Goal: Information Seeking & Learning: Learn about a topic

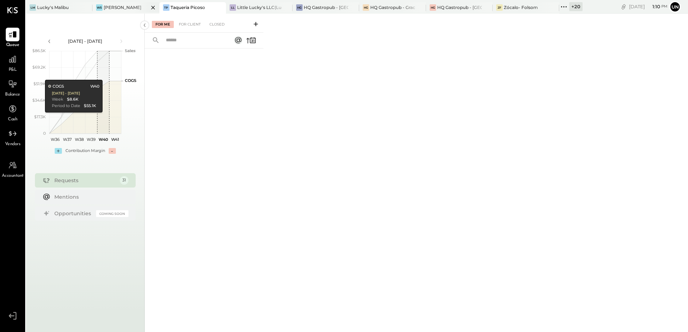
click at [128, 9] on div "[PERSON_NAME]" at bounding box center [123, 7] width 38 height 6
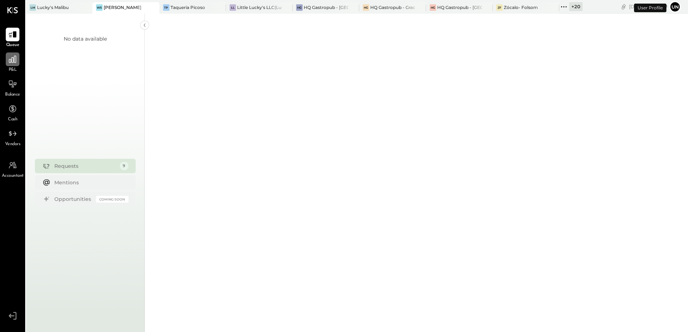
click at [16, 63] on icon at bounding box center [12, 59] width 7 height 7
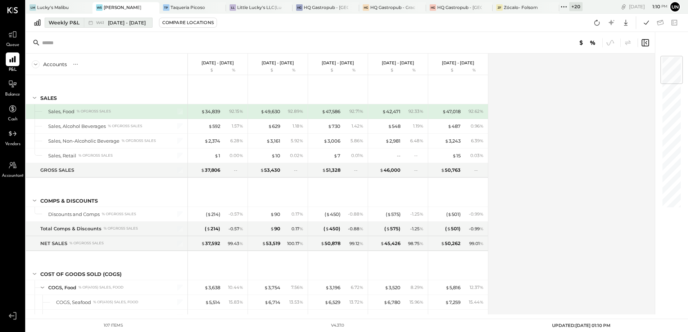
click at [68, 25] on div "Weekly P&L" at bounding box center [64, 22] width 31 height 7
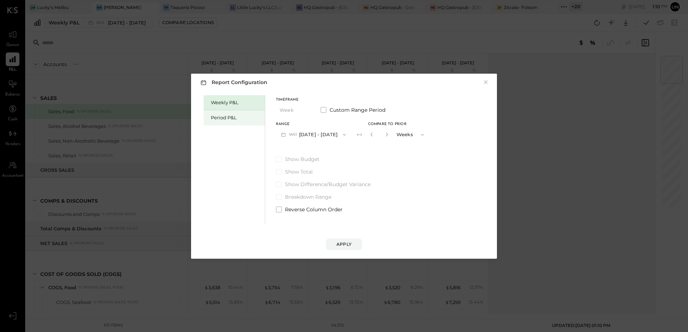
click at [208, 114] on div "Period P&L" at bounding box center [234, 117] width 61 height 15
click at [383, 138] on div "Compare" at bounding box center [371, 136] width 23 height 6
click at [372, 136] on icon "button" at bounding box center [369, 134] width 4 height 4
click at [381, 136] on div "Compare" at bounding box center [371, 136] width 23 height 6
click at [387, 137] on icon "button" at bounding box center [384, 134] width 4 height 4
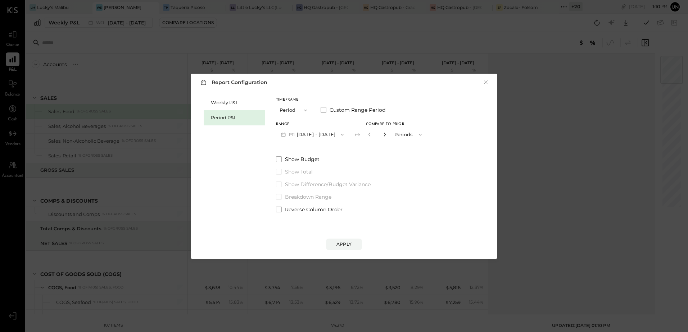
click at [387, 137] on icon "button" at bounding box center [384, 134] width 4 height 4
type input "*"
click at [339, 242] on div "Apply" at bounding box center [343, 244] width 15 height 6
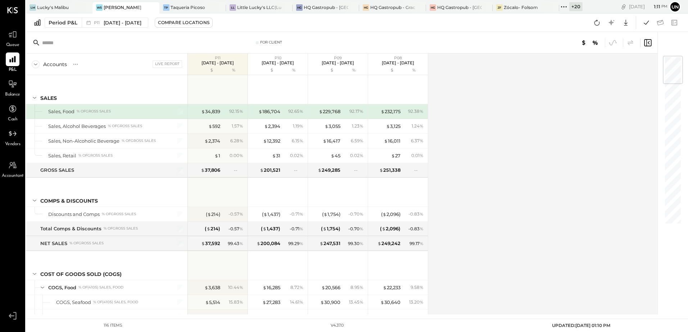
drag, startPoint x: 577, startPoint y: 128, endPoint x: 436, endPoint y: 152, distance: 143.0
click at [577, 128] on div "Accounts S % GL Live Report P11 [DATE] - [DATE] $ % P10 [DATE] - [DATE] $ % P09…" at bounding box center [342, 184] width 632 height 261
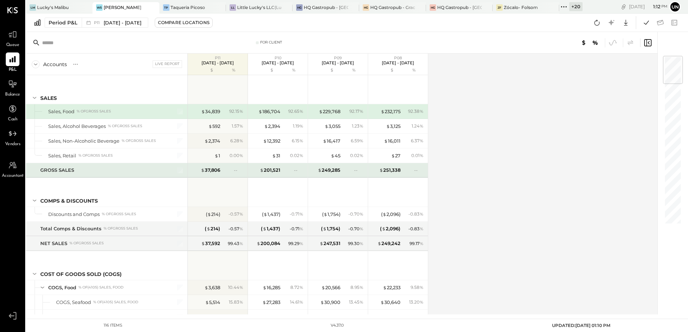
scroll to position [72, 0]
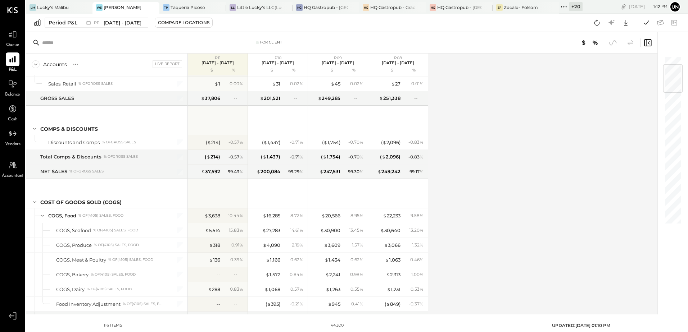
click at [514, 149] on div "Accounts S % GL Live Report P11 [DATE] - [DATE] $ % P10 [DATE] - [DATE] $ % P09…" at bounding box center [342, 184] width 632 height 261
click at [595, 30] on div "Period P&L P11 [DATE] - [DATE] Compare Locations Google Sheets Excel" at bounding box center [357, 23] width 662 height 18
click at [595, 27] on icon at bounding box center [596, 22] width 9 height 9
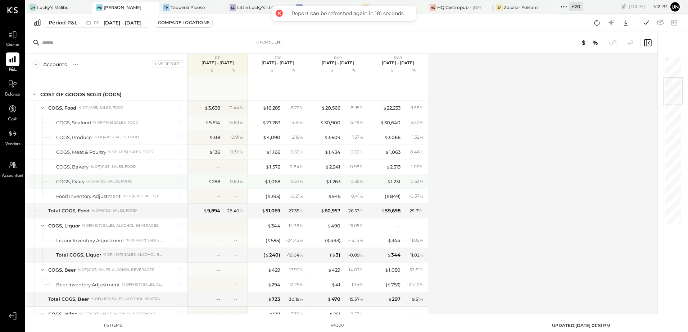
scroll to position [216, 0]
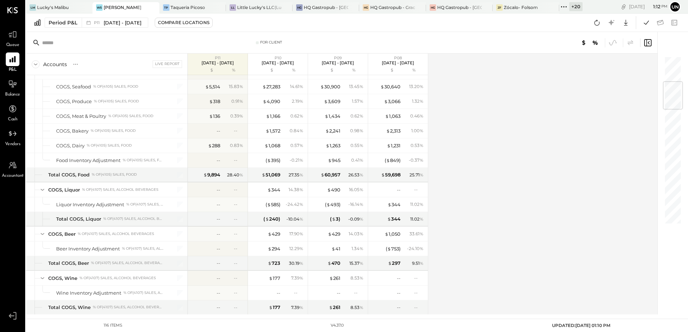
drag, startPoint x: 470, startPoint y: 154, endPoint x: 441, endPoint y: 159, distance: 30.0
click at [469, 154] on div "Accounts S % GL Live Report P11 [DATE] - [DATE] $ % P10 [DATE] - [DATE] $ % P09…" at bounding box center [342, 184] width 632 height 261
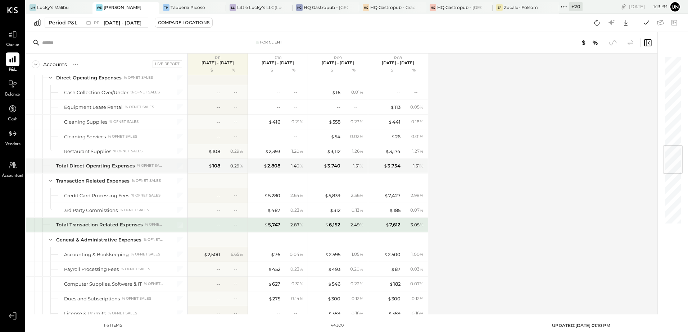
scroll to position [791, 0]
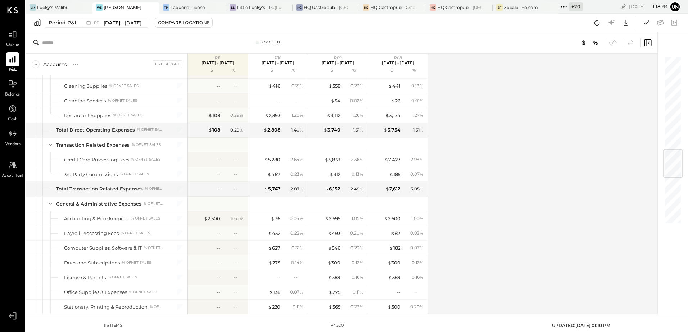
click at [540, 156] on div "Accounts S % GL Live Report P11 [DATE] - [DATE] $ % P10 [DATE] - [DATE] $ % P09…" at bounding box center [342, 184] width 632 height 261
click at [551, 163] on div "Accounts S % GL Live Report P11 [DATE] - [DATE] $ % P10 [DATE] - [DATE] $ % P09…" at bounding box center [342, 184] width 632 height 261
drag, startPoint x: 551, startPoint y: 163, endPoint x: 256, endPoint y: 193, distance: 296.1
click at [549, 163] on div "Accounts S % GL Live Report P11 [DATE] - [DATE] $ % P10 [DATE] - [DATE] $ % P09…" at bounding box center [342, 184] width 632 height 261
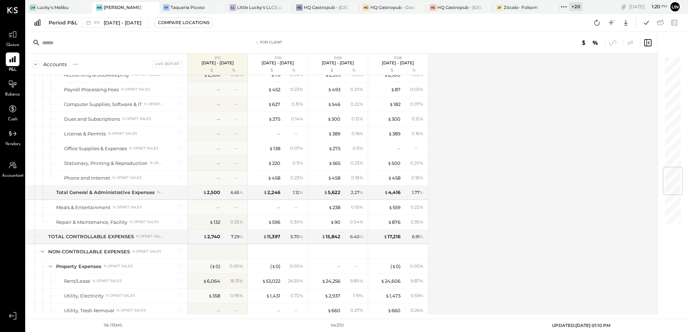
click at [489, 162] on div "Accounts S % GL Live Report P11 [DATE] - [DATE] $ % P10 [DATE] - [DATE] $ % P09…" at bounding box center [342, 184] width 632 height 261
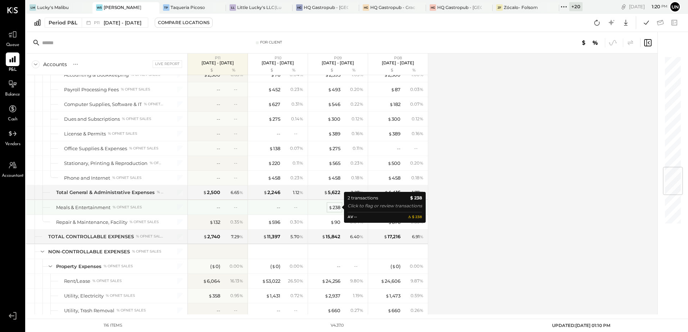
click at [335, 209] on div "$ 238" at bounding box center [334, 207] width 12 height 7
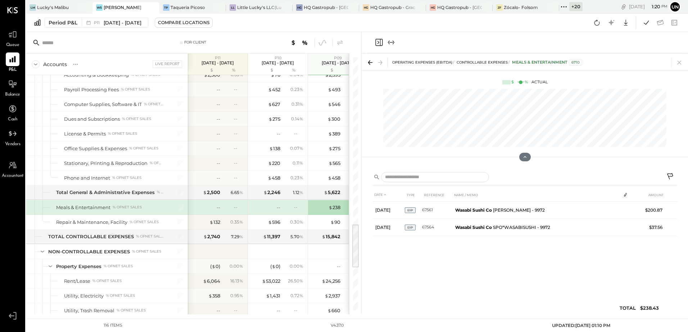
click at [379, 37] on div at bounding box center [524, 42] width 315 height 21
click at [379, 42] on icon "Close panel" at bounding box center [378, 42] width 9 height 9
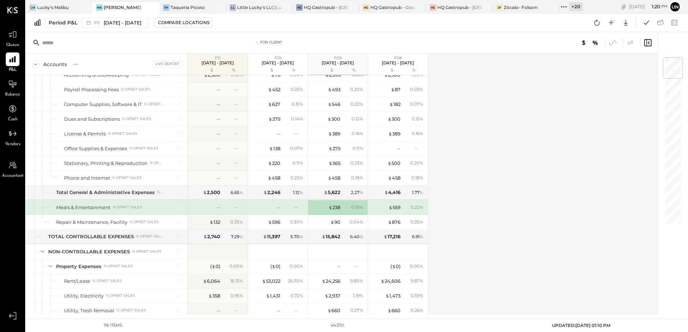
click at [525, 174] on div "Accounts S % GL Live Report P11 [DATE] - [DATE] $ % P10 [DATE] - [DATE] $ % P09…" at bounding box center [342, 184] width 632 height 261
click at [465, 121] on div "Accounts S % GL Live Report P11 [DATE] - [DATE] $ % P10 [DATE] - [DATE] $ % P09…" at bounding box center [342, 184] width 632 height 261
click at [466, 122] on div "Accounts S % GL Live Report P11 [DATE] - [DATE] $ % P10 [DATE] - [DATE] $ % P09…" at bounding box center [342, 184] width 632 height 261
click at [542, 199] on div "Accounts S % GL Live Report P11 [DATE] - [DATE] $ % P10 [DATE] - [DATE] $ % P09…" at bounding box center [342, 184] width 632 height 261
click at [500, 165] on div "Accounts S % GL Live Report P11 [DATE] - [DATE] $ % P10 [DATE] - [DATE] $ % P09…" at bounding box center [342, 184] width 632 height 261
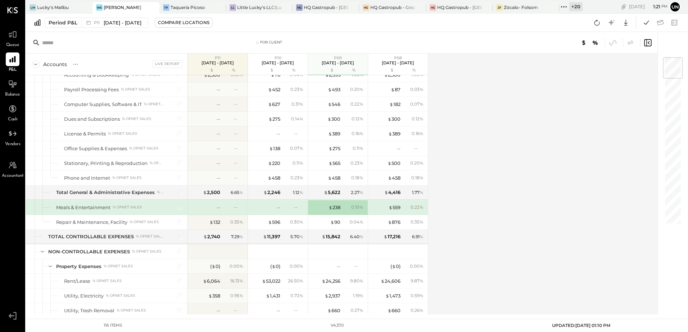
click at [500, 165] on div "Accounts S % GL Live Report P11 [DATE] - [DATE] $ % P10 [DATE] - [DATE] $ % P09…" at bounding box center [342, 184] width 632 height 261
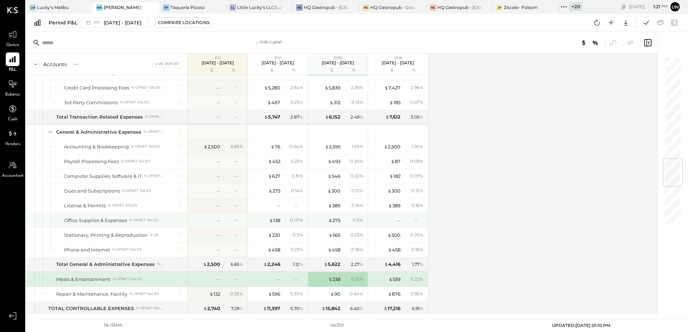
scroll to position [899, 0]
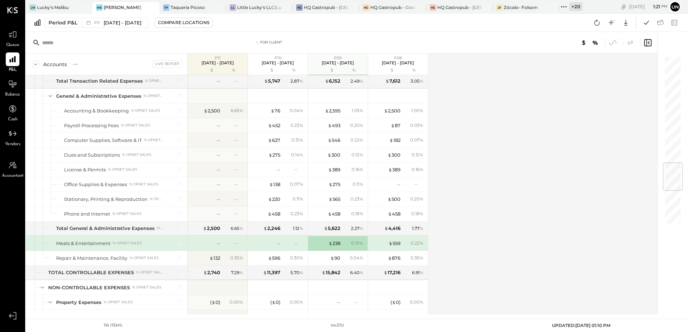
click at [502, 174] on div "Accounts S % GL Live Report P11 [DATE] - [DATE] $ % P10 [DATE] - [DATE] $ % P09…" at bounding box center [342, 184] width 632 height 261
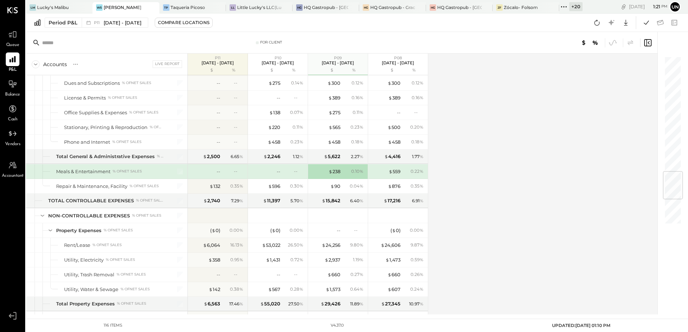
click at [476, 202] on div "Accounts S % GL Live Report P11 [DATE] - [DATE] $ % P10 [DATE] - [DATE] $ % P09…" at bounding box center [342, 184] width 632 height 261
click at [529, 155] on div "Accounts S % GL Live Report P11 [DATE] - [DATE] $ % P10 [DATE] - [DATE] $ % P09…" at bounding box center [342, 184] width 632 height 261
click at [484, 168] on div "Accounts S % GL Live Report P11 [DATE] - [DATE] $ % P10 [DATE] - [DATE] $ % P09…" at bounding box center [342, 184] width 632 height 261
click at [594, 23] on icon at bounding box center [596, 23] width 5 height 6
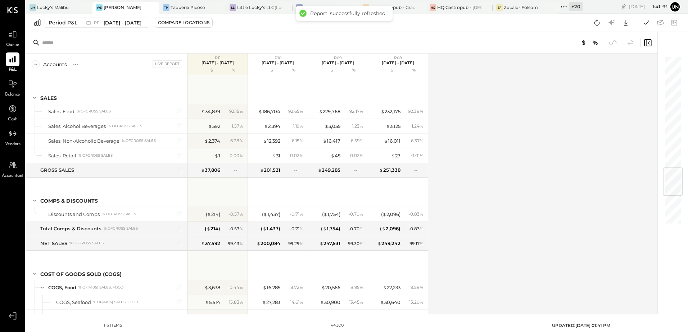
scroll to position [941, 0]
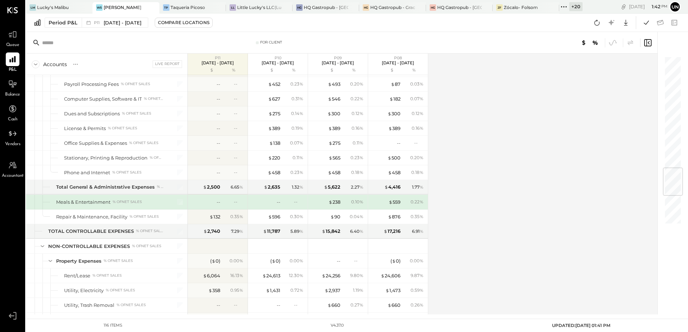
click at [471, 201] on div "Accounts S % GL Live Report P11 [DATE] - [DATE] $ % P10 [DATE] - [DATE] $ % P09…" at bounding box center [342, 184] width 632 height 261
click at [472, 204] on div "Accounts S % GL Live Report P11 [DATE] - [DATE] $ % P10 [DATE] - [DATE] $ % P09…" at bounding box center [342, 184] width 632 height 261
